Goal: Task Accomplishment & Management: Use online tool/utility

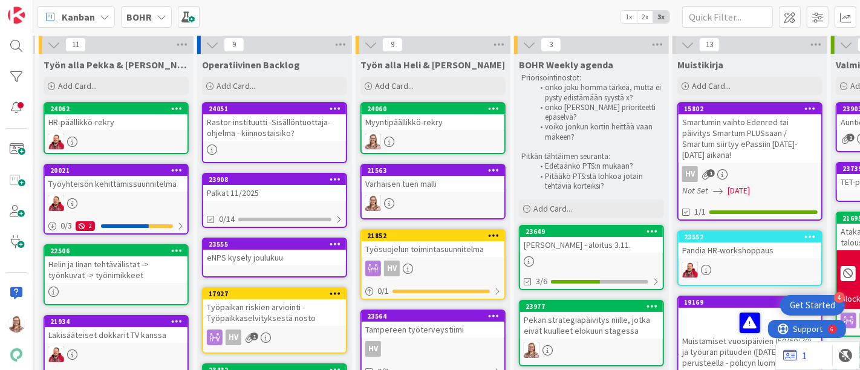
scroll to position [0, 316]
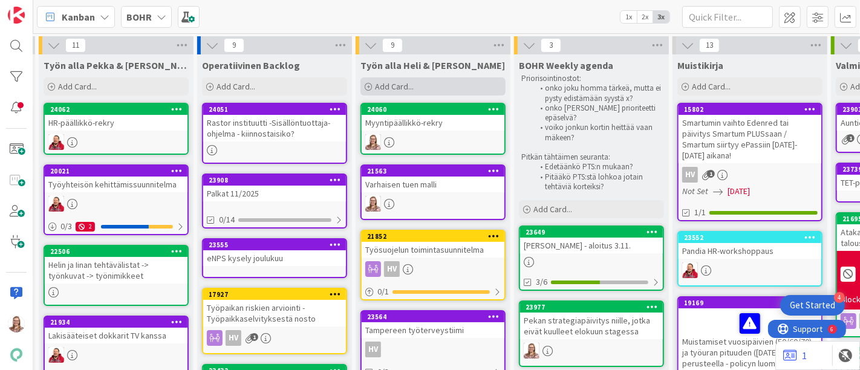
click at [402, 81] on span "Add Card..." at bounding box center [394, 86] width 39 height 11
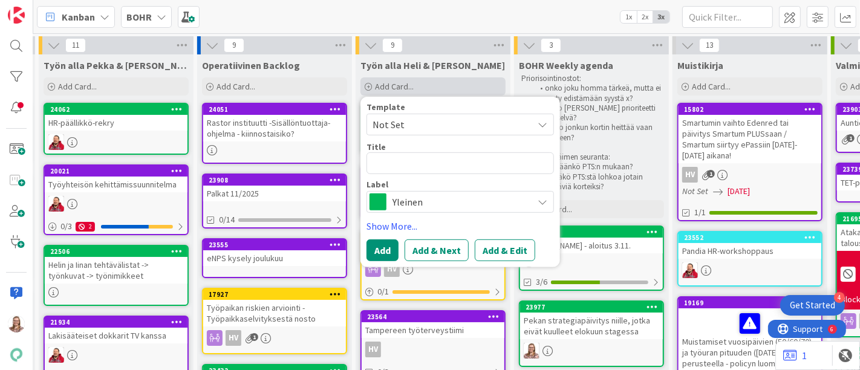
type textarea "x"
type textarea "T"
type textarea "x"
type textarea "Ti"
type textarea "x"
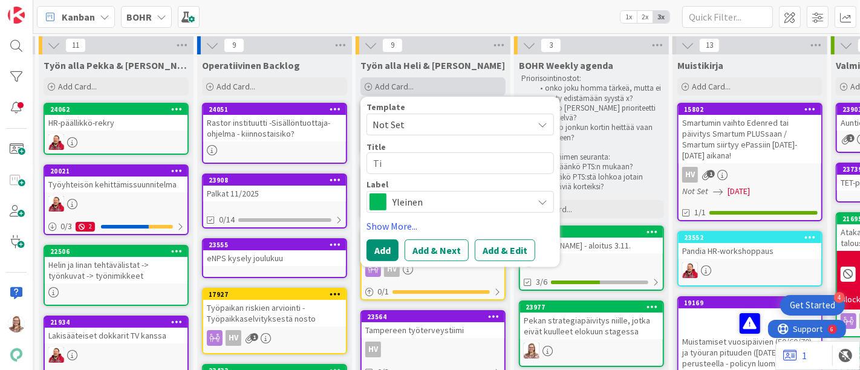
type textarea "Tie"
type textarea "x"
type textarea "Tieto"
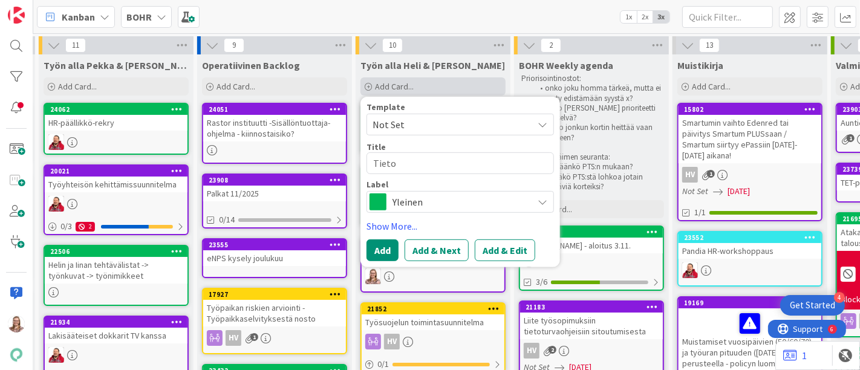
type textarea "x"
type textarea "Tietot"
type textarea "x"
type textarea "Tietotu"
type textarea "x"
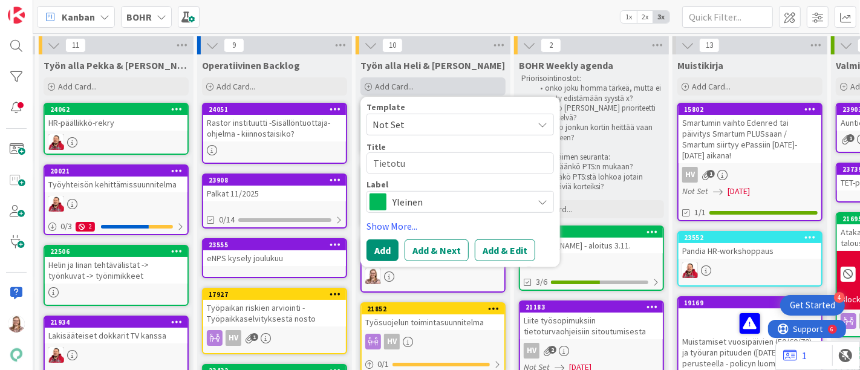
type textarea "Tietotur"
type textarea "x"
type textarea "Tietoturv"
type textarea "x"
type textarea "Tietoturva"
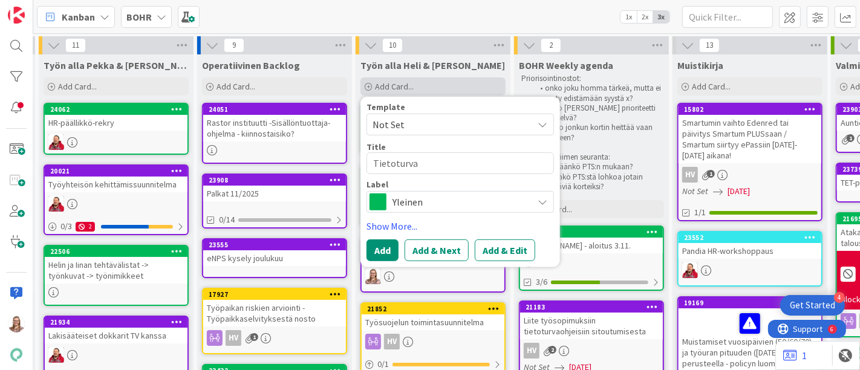
type textarea "x"
type textarea "Tietoturvak"
type textarea "x"
type textarea "Tietoturvako"
type textarea "x"
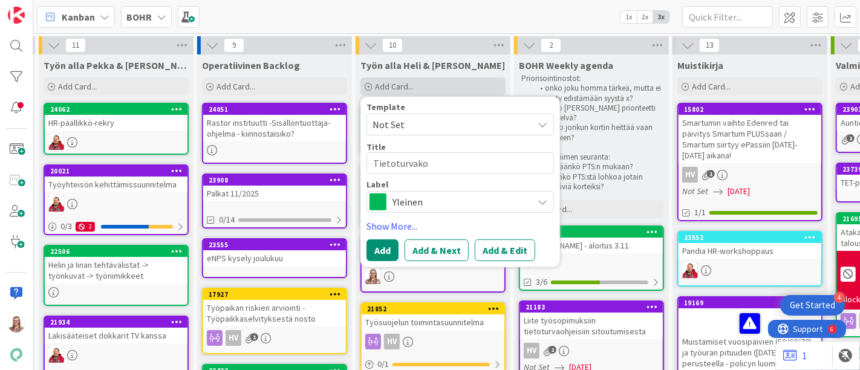
type textarea "Tietoturvakou"
type textarea "x"
type textarea "Tietoturvakoul"
type textarea "x"
type textarea "Tietoturvakoulutr"
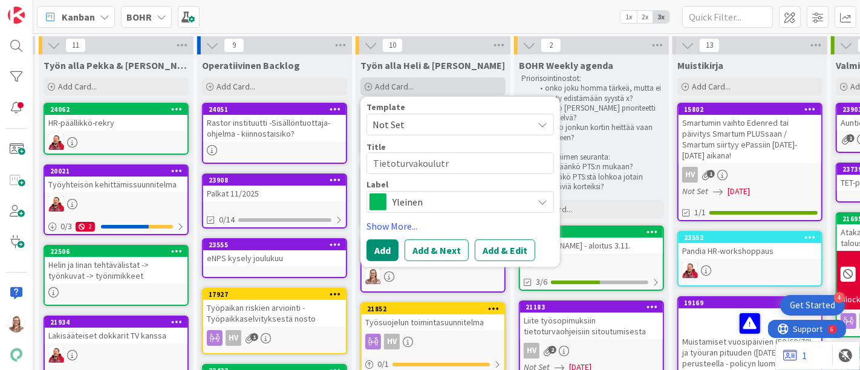
type textarea "x"
type textarea "Tietoturvakoulutru"
type textarea "x"
type textarea "Tietoturvakoulutr"
type textarea "x"
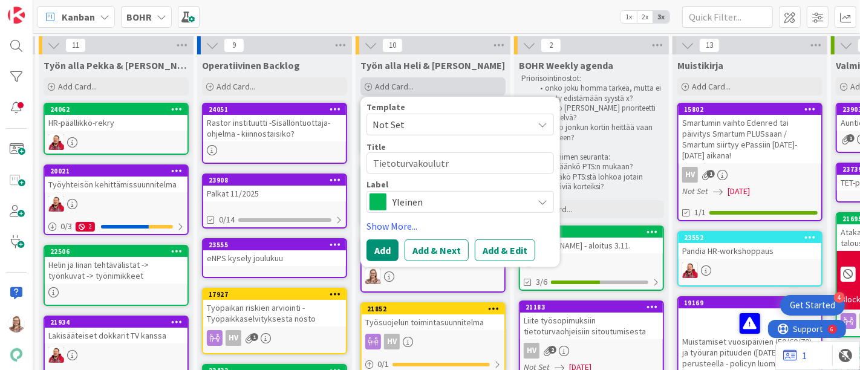
type textarea "Tietoturvakoulut"
type textarea "x"
type textarea "Tietoturvakoulutu"
type textarea "x"
type textarea "Tietoturvakoulutus"
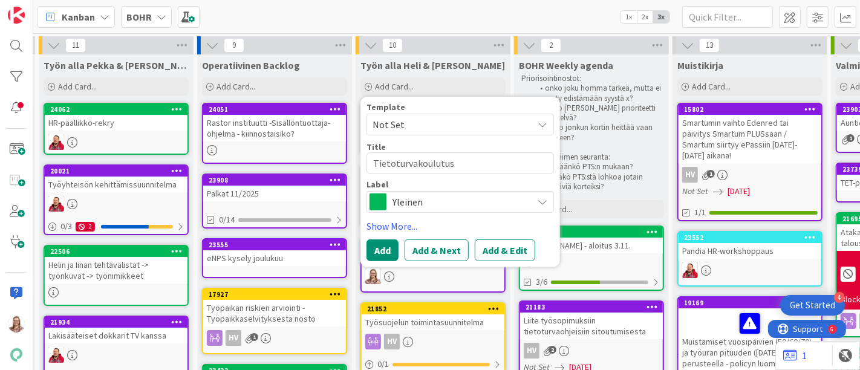
type textarea "x"
type textarea "Tietoturvakoulutus"
type textarea "x"
type textarea "Tietoturvakoulutus ma"
type textarea "x"
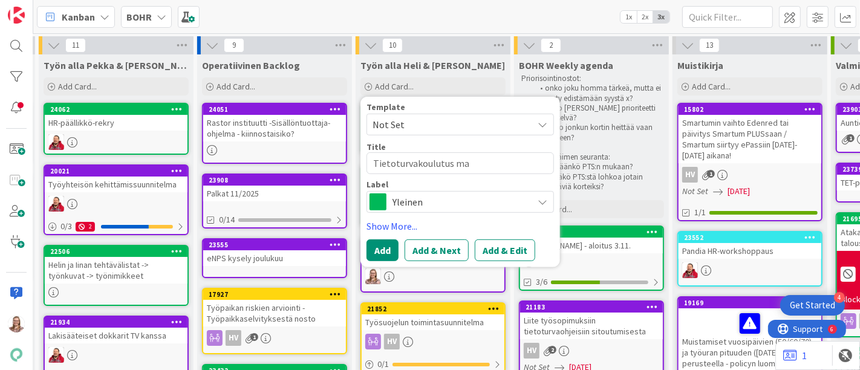
type textarea "Tietoturvakoulutus mar"
type textarea "x"
type textarea "Tietoturvakoulutus marr"
type textarea "x"
type textarea "Tietoturvakoulutus marra"
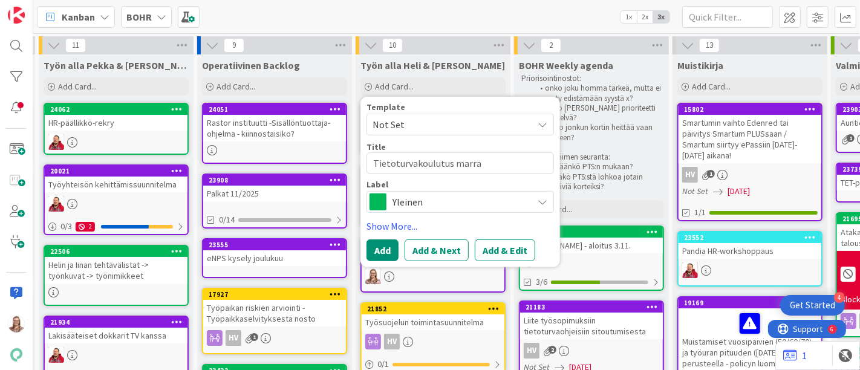
type textarea "x"
type textarea "Tietoturvakoulutus marras"
type textarea "x"
type textarea "Tietoturvakoulutus marrask"
type textarea "x"
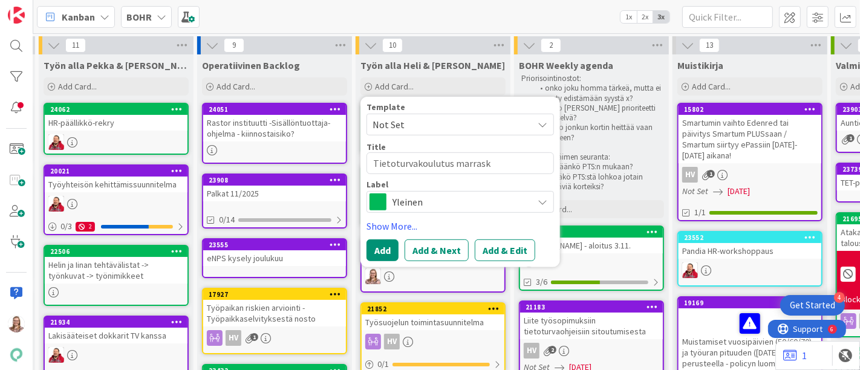
type textarea "Tietoturvakoulutus marrasku"
type textarea "x"
type textarea "Tietoturvakoulutus marraskuu"
click at [438, 199] on span "Yleinen" at bounding box center [459, 202] width 134 height 17
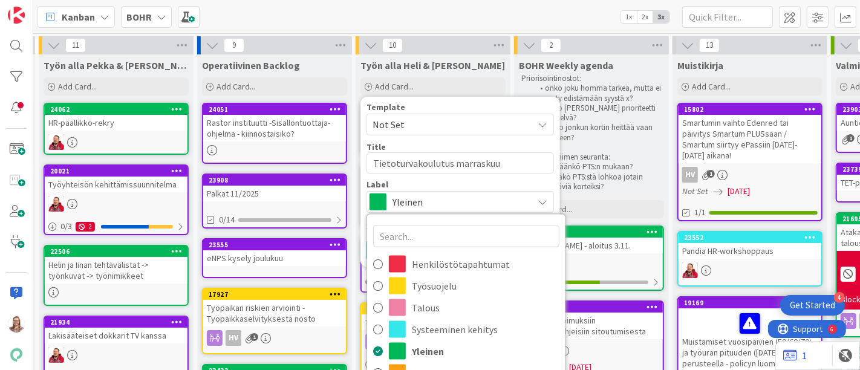
click at [438, 199] on span "Yleinen" at bounding box center [459, 202] width 134 height 17
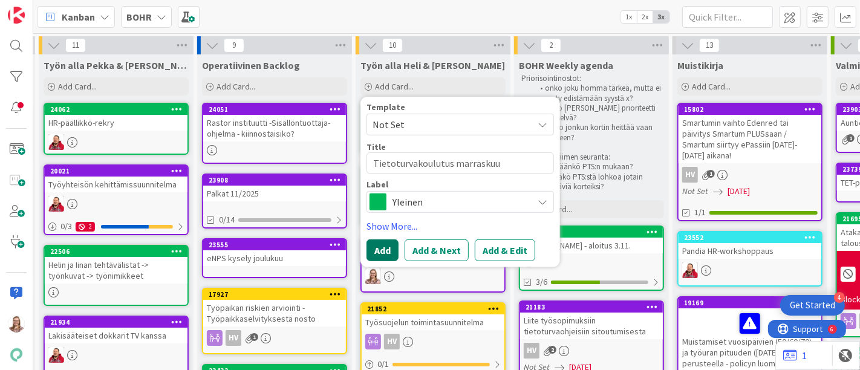
click at [376, 252] on button "Add" at bounding box center [382, 250] width 32 height 22
